Goal: Transaction & Acquisition: Download file/media

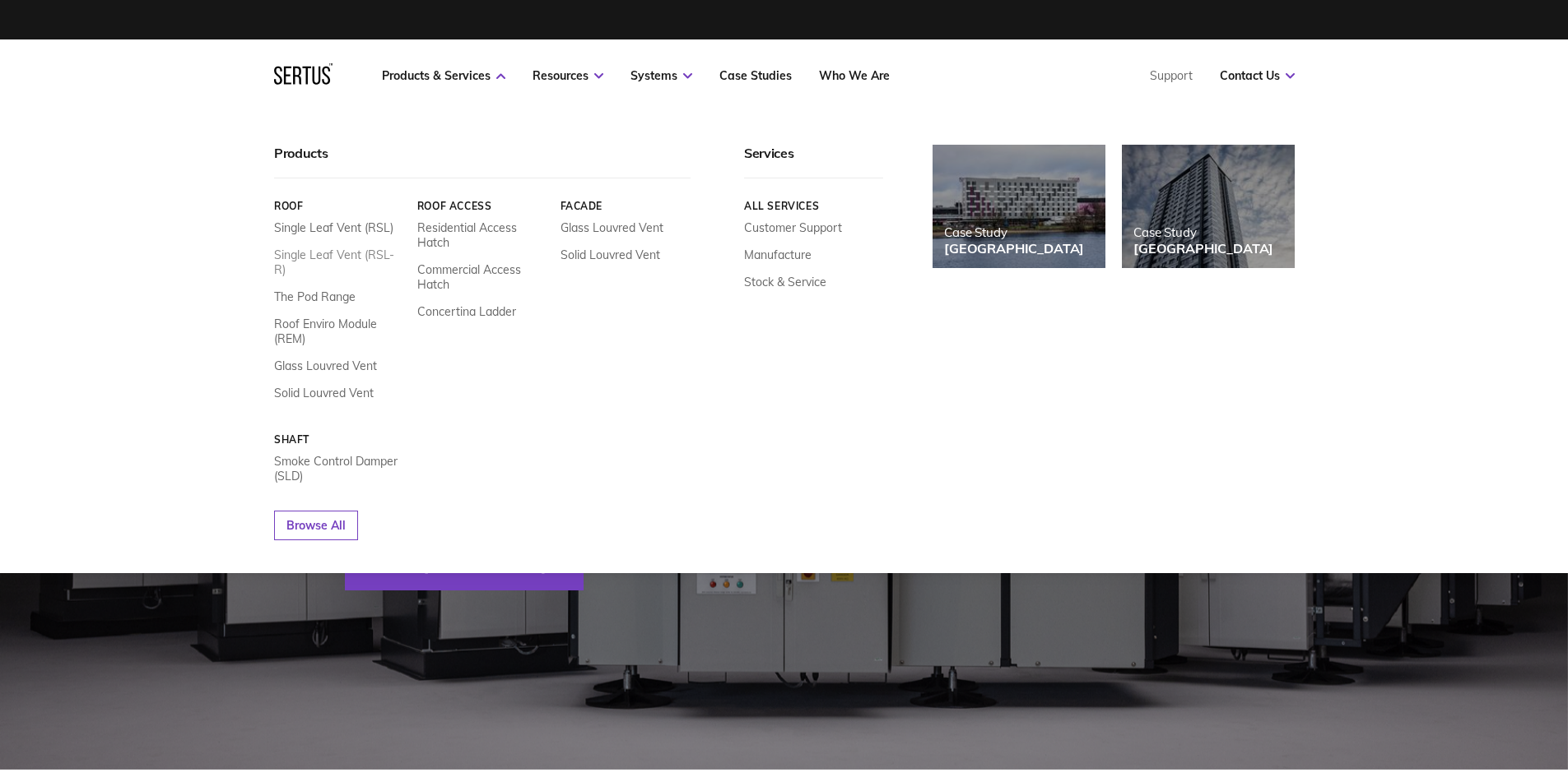
click at [357, 256] on link "Single Leaf Vent (RSL-R)" at bounding box center [340, 263] width 131 height 30
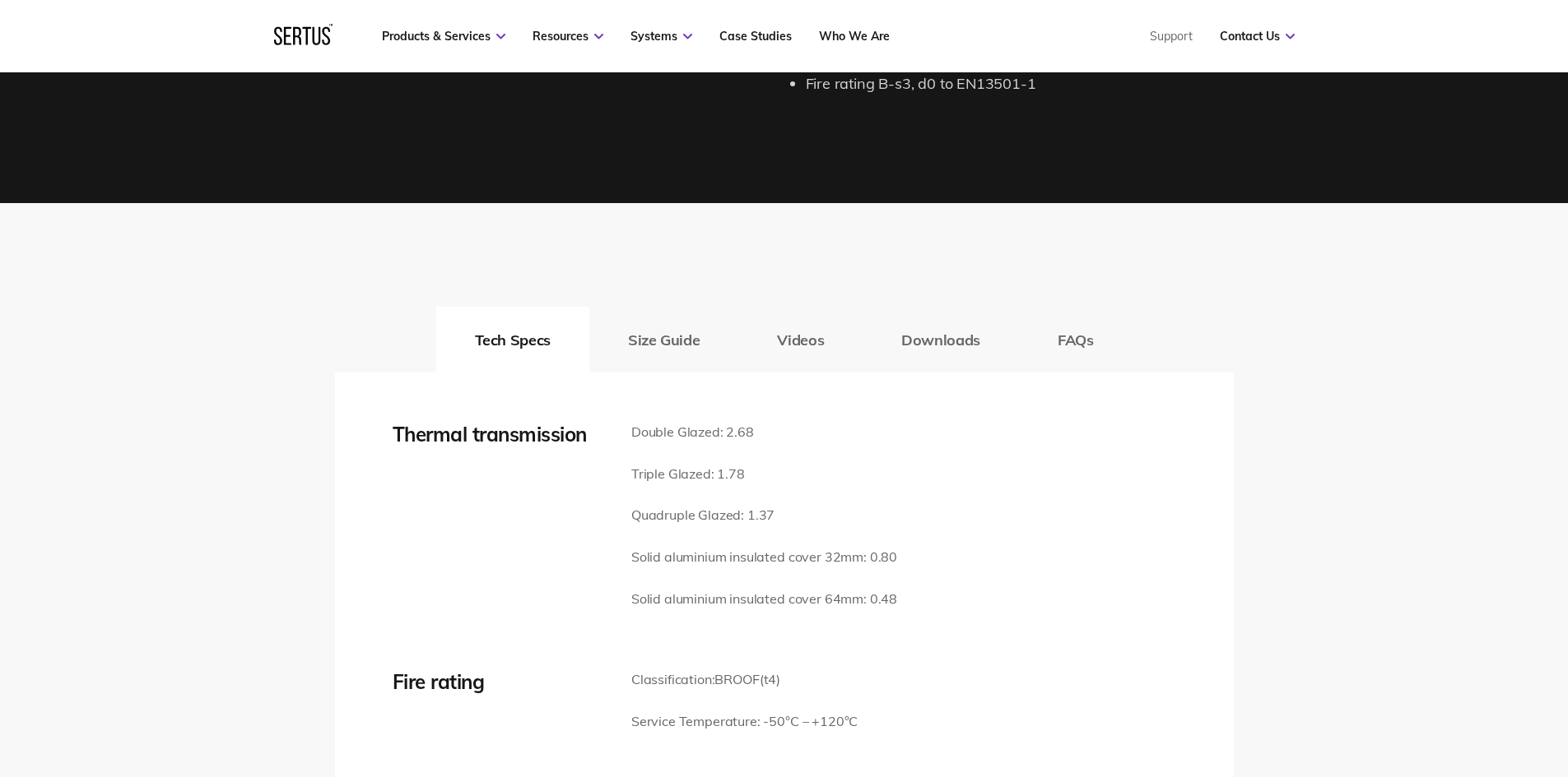
scroll to position [2303, 0]
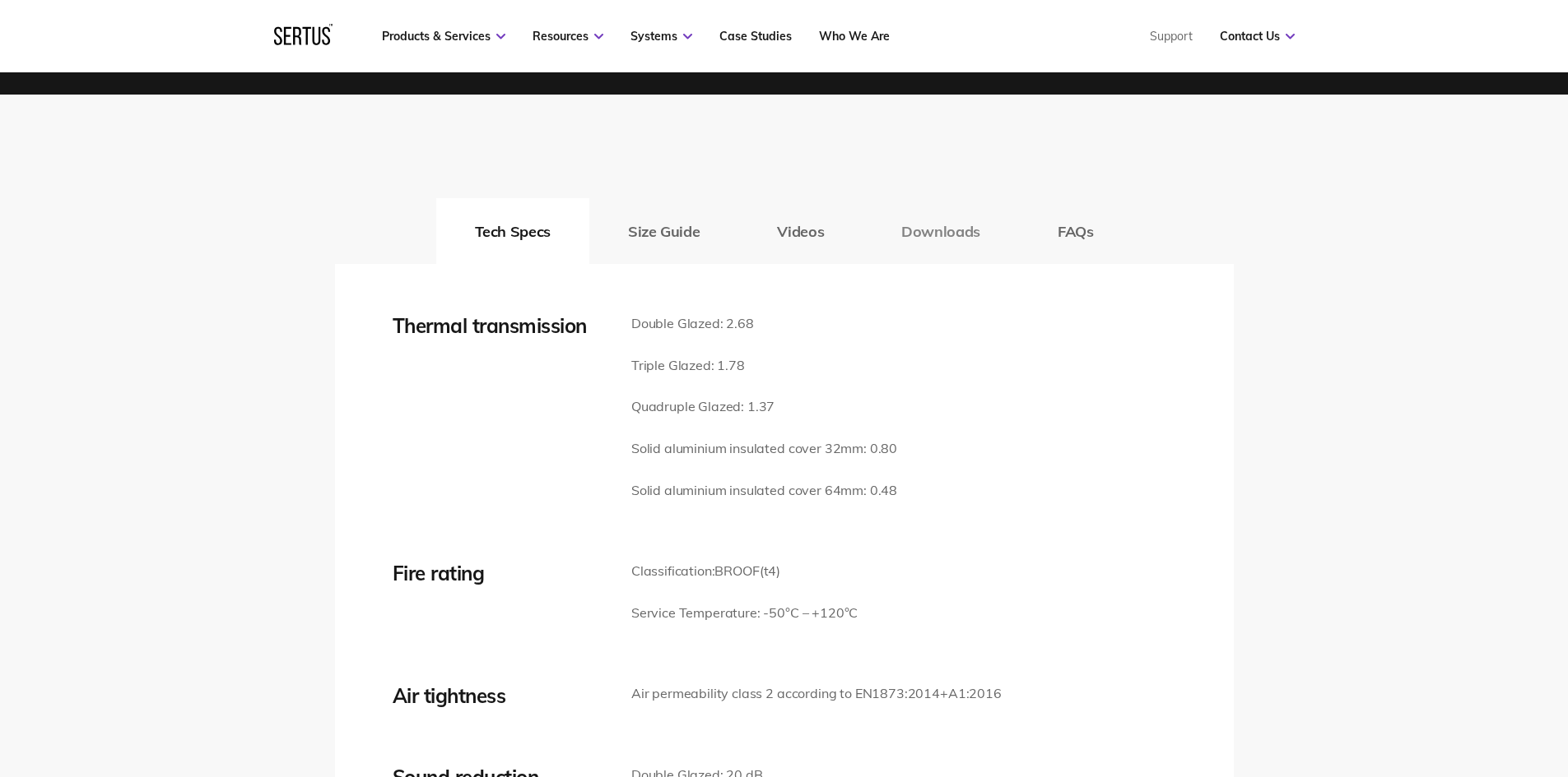
click at [918, 227] on button "Downloads" at bounding box center [940, 231] width 156 height 66
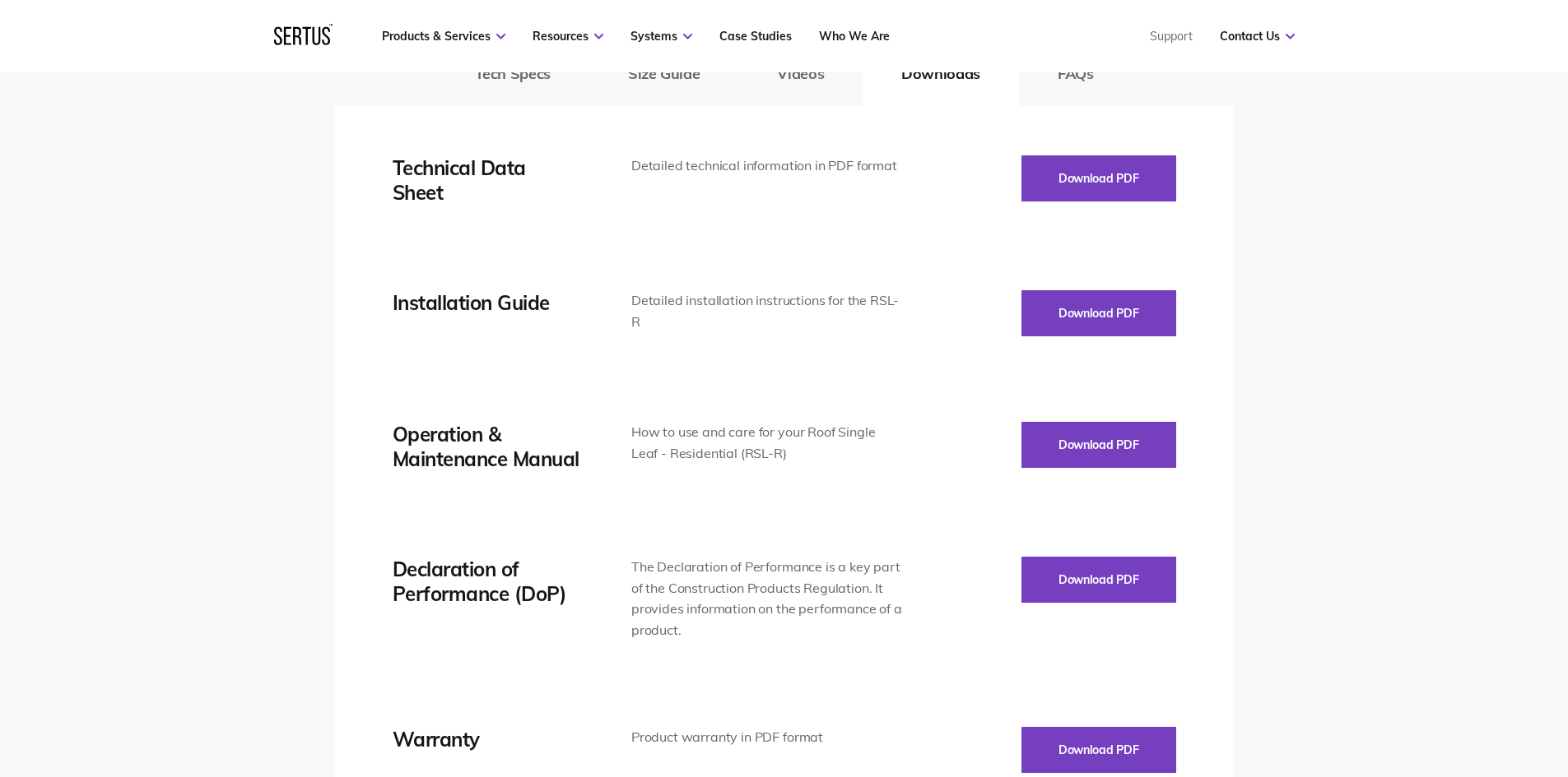
scroll to position [2467, 0]
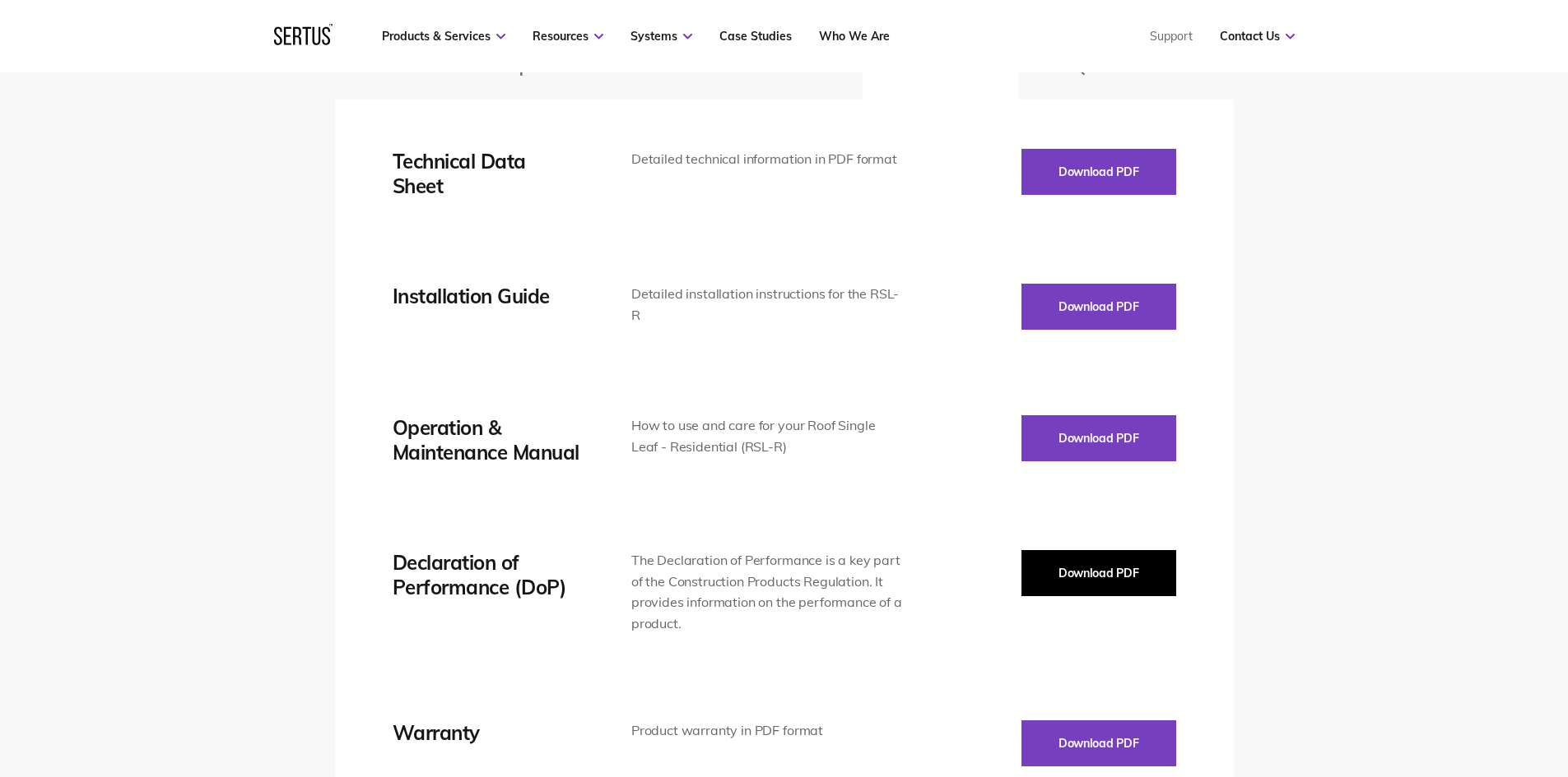
click at [1071, 561] on button "Download PDF" at bounding box center [1098, 573] width 154 height 46
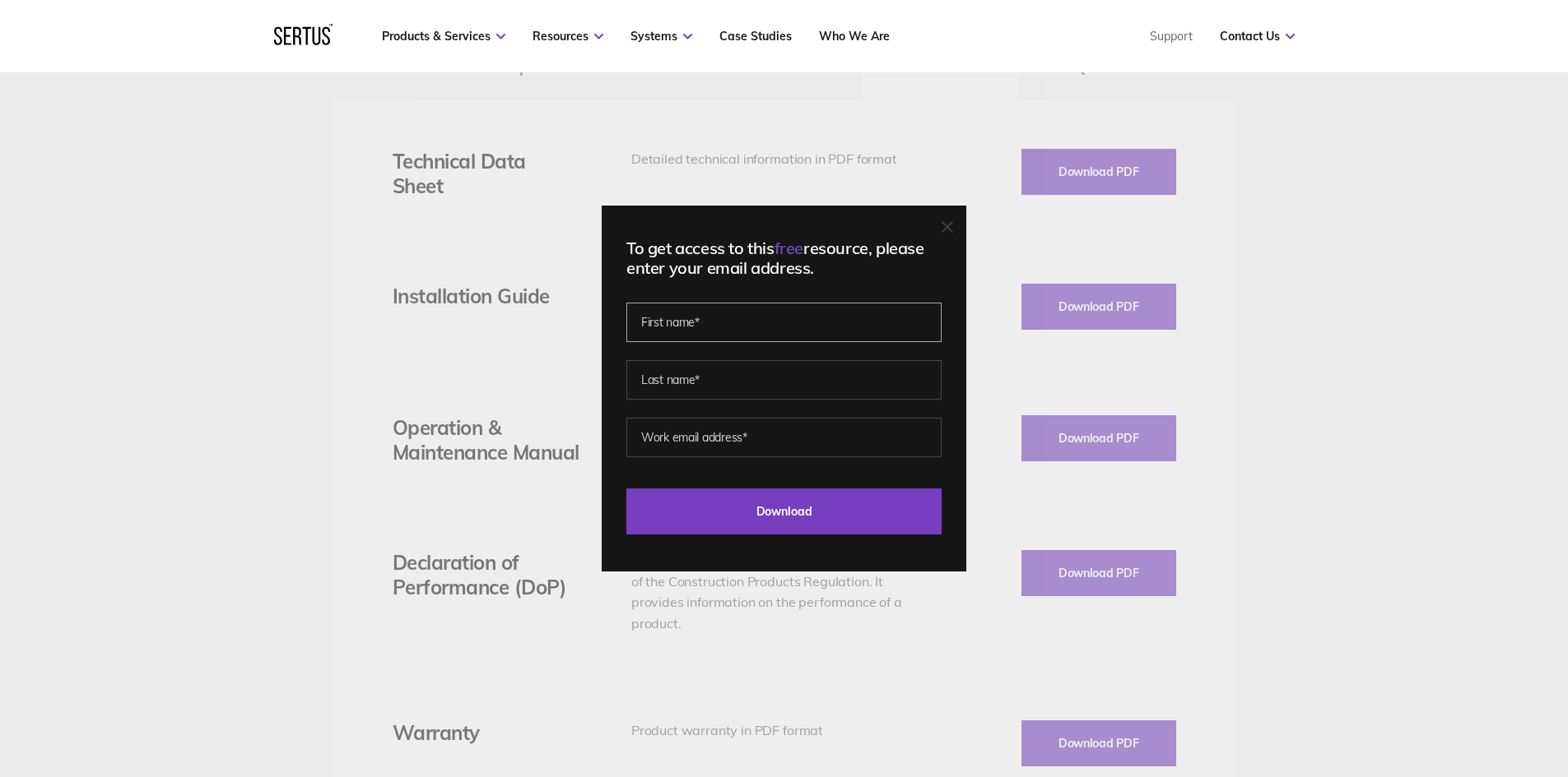
click at [753, 318] on input "text" at bounding box center [784, 323] width 316 height 40
type input "harley"
type input "tuffin"
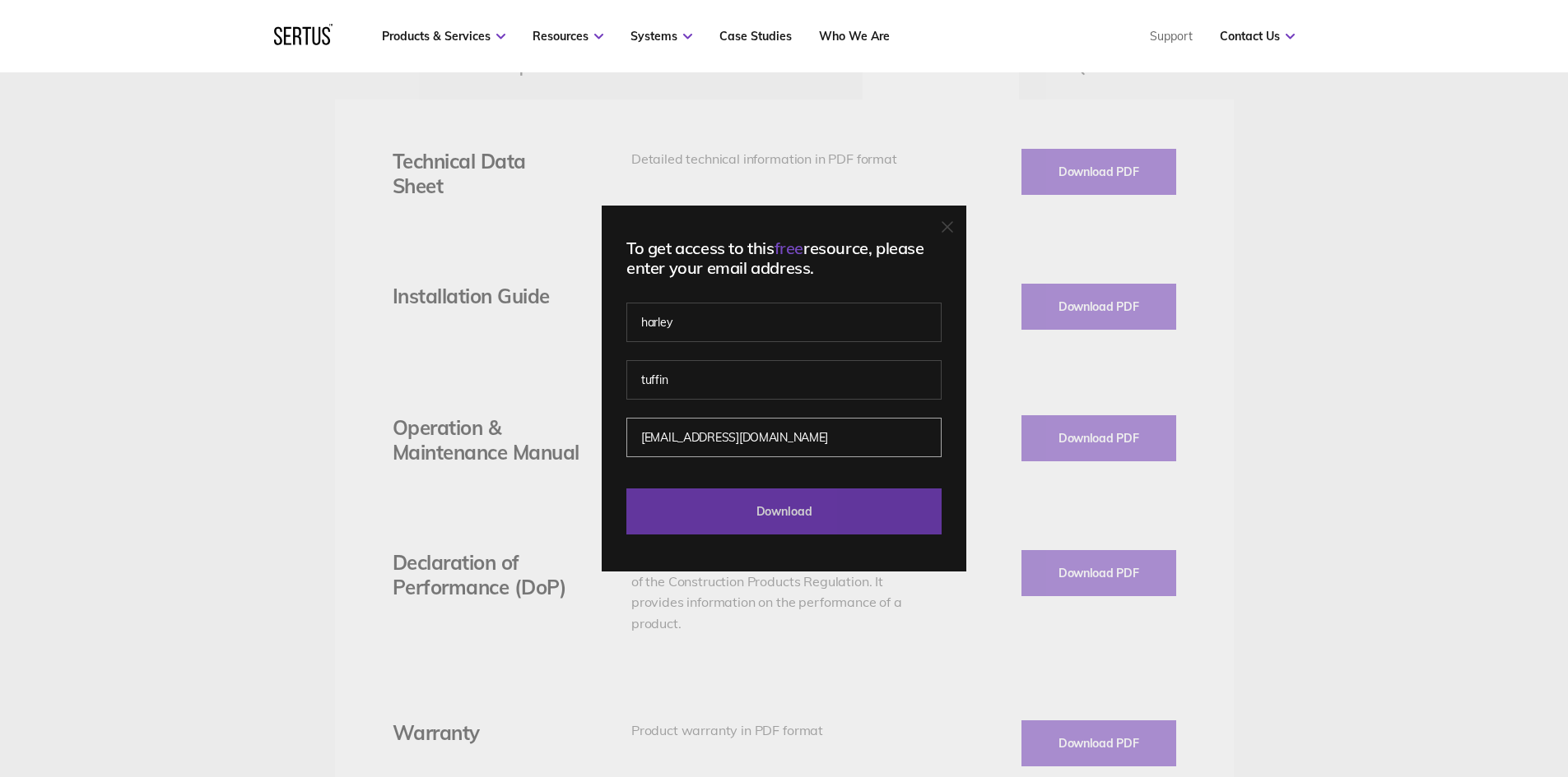
type input "[EMAIL_ADDRESS][DOMAIN_NAME]"
click at [760, 514] on input "Download" at bounding box center [784, 512] width 316 height 46
